Goal: Task Accomplishment & Management: Manage account settings

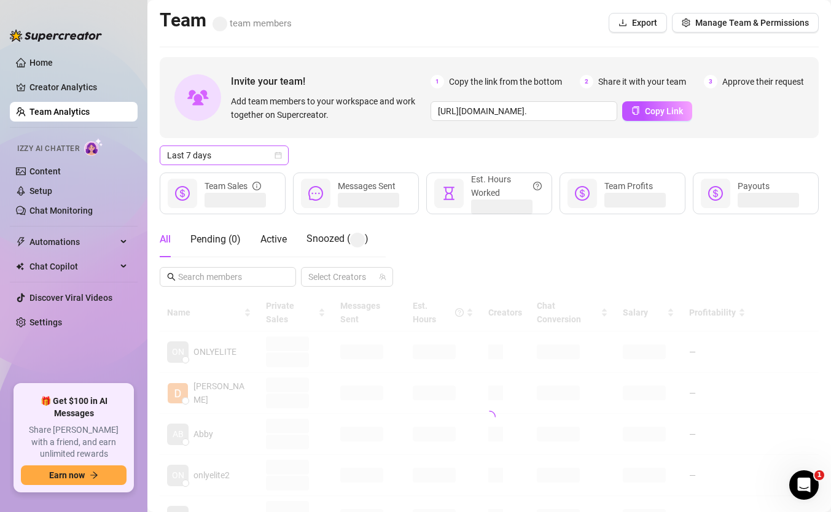
click at [221, 162] on span "Last 7 days" at bounding box center [224, 155] width 114 height 18
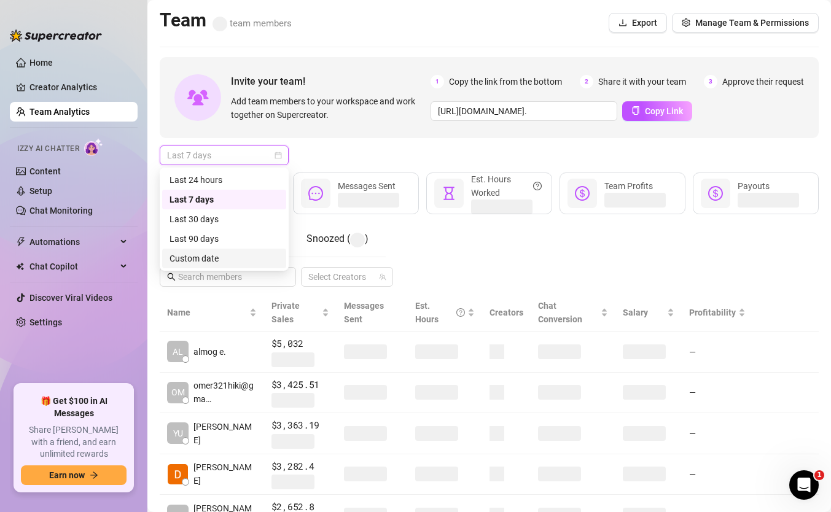
click at [232, 257] on div "Custom date" at bounding box center [224, 259] width 109 height 14
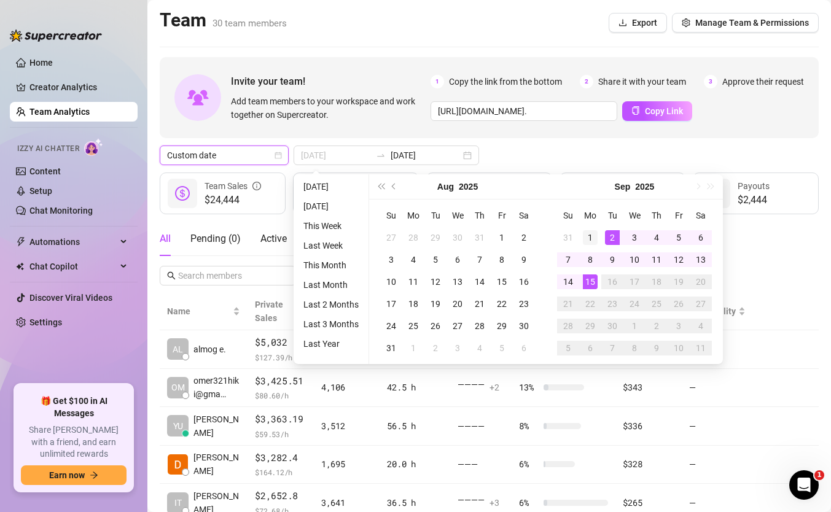
type input "2025-09-01"
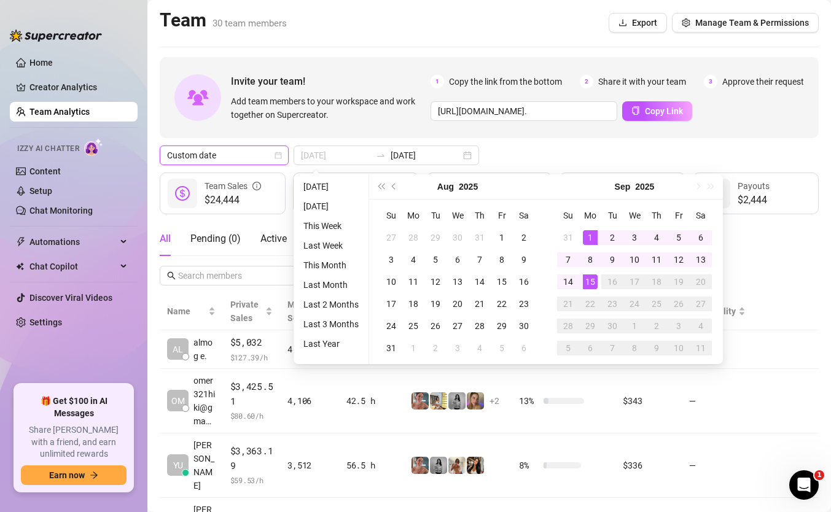
click at [589, 238] on div "1" at bounding box center [590, 237] width 15 height 15
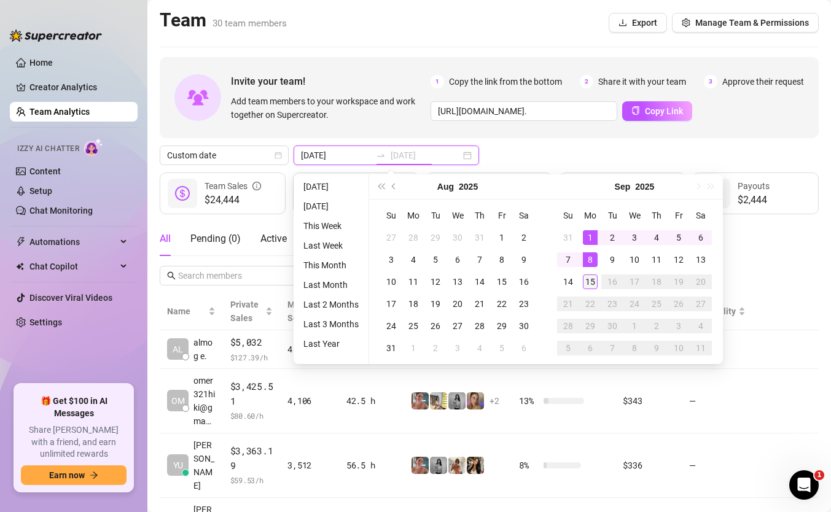
type input "2025-09-15"
click at [591, 273] on td "15" at bounding box center [590, 282] width 22 height 22
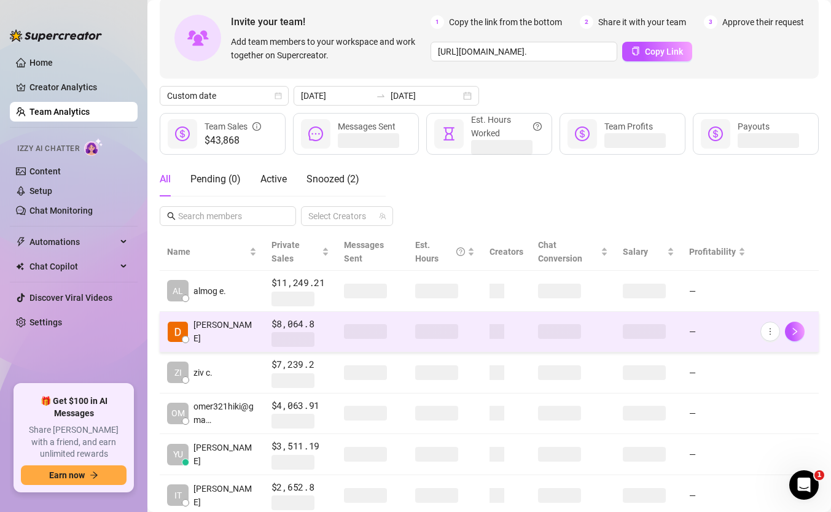
scroll to position [61, 0]
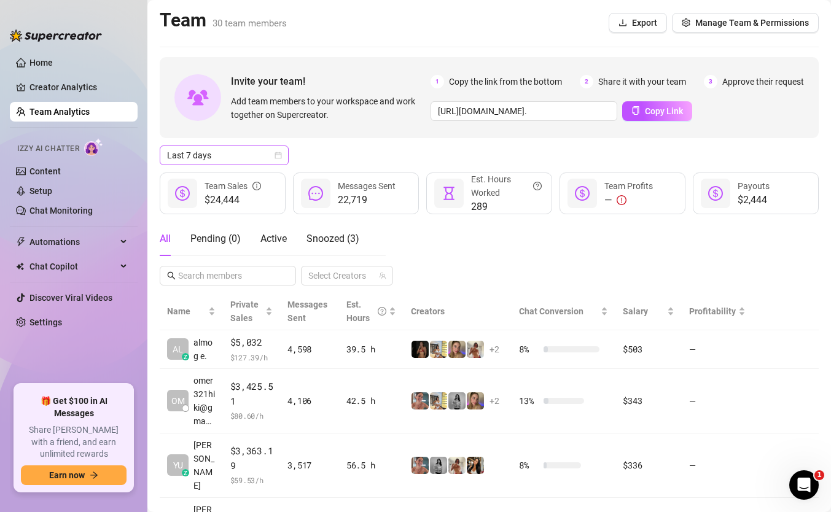
click at [237, 150] on span "Last 7 days" at bounding box center [224, 155] width 114 height 18
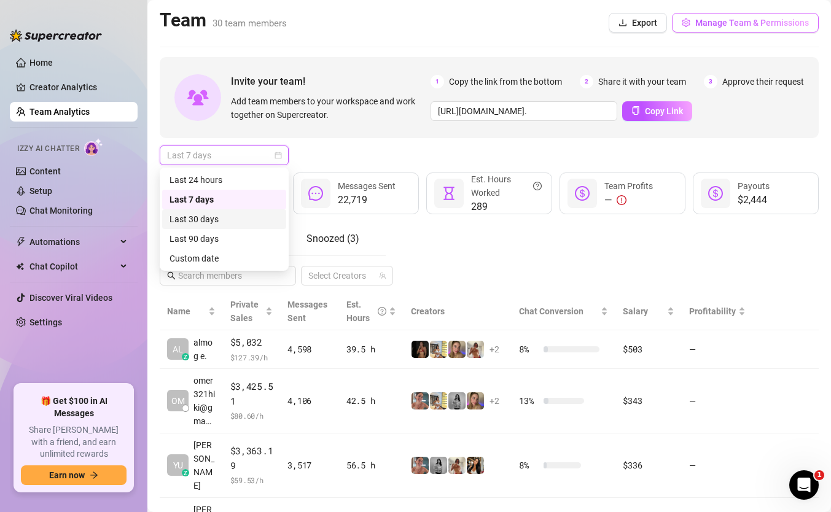
click at [708, 18] on span "Manage Team & Permissions" at bounding box center [752, 23] width 114 height 10
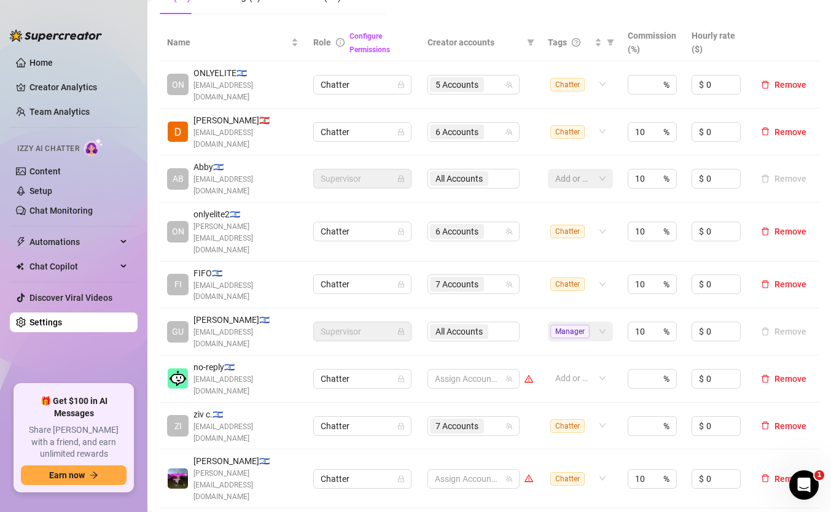
scroll to position [224, 0]
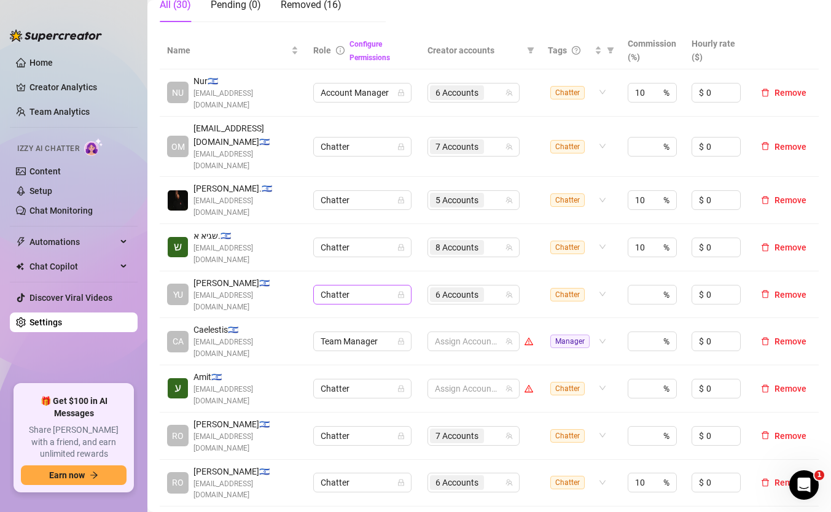
scroll to position [225, 0]
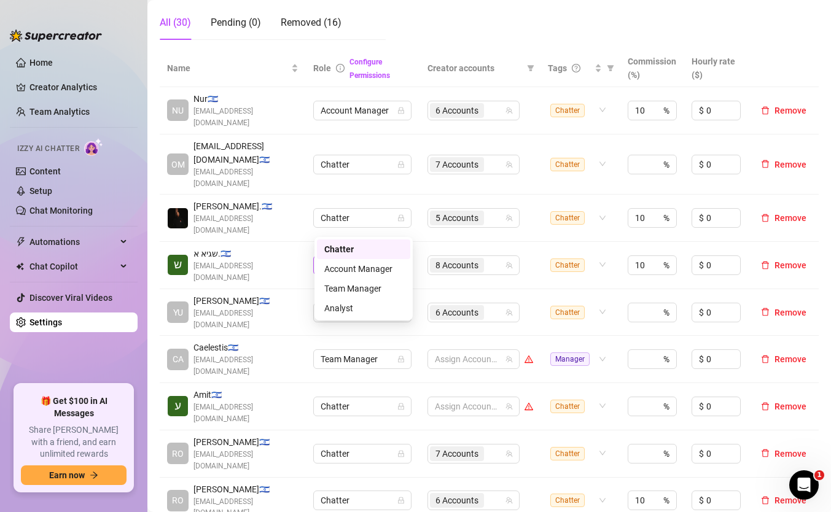
click at [354, 256] on span "Chatter" at bounding box center [363, 265] width 84 height 18
click at [473, 259] on span "8 Accounts" at bounding box center [456, 266] width 43 height 14
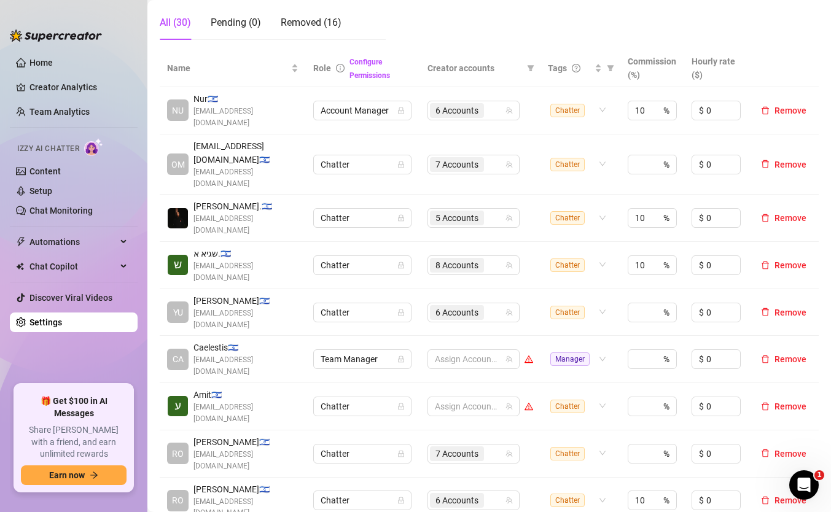
click at [445, 484] on div "Name Role Configure Permissions Creator accounts Tags Commission (%) Hourly rat…" at bounding box center [489, 328] width 659 height 556
